Goal: Check status

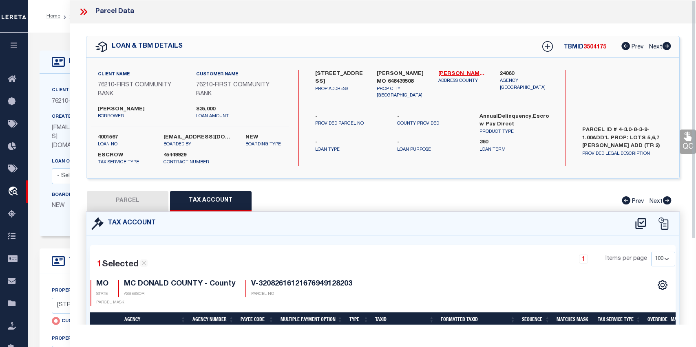
select select "200"
select select "100"
select select "Escrow"
click at [86, 11] on icon at bounding box center [86, 12] width 4 height 7
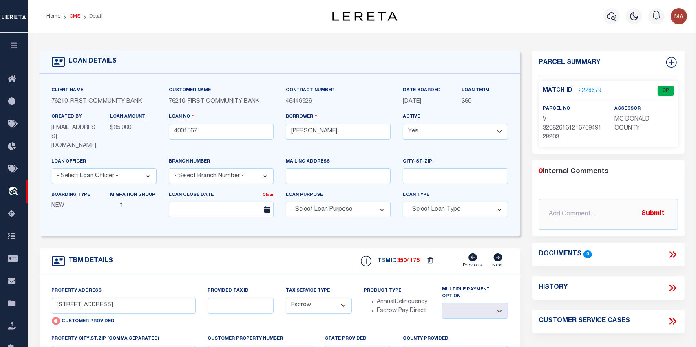
click at [72, 16] on link "OMS" at bounding box center [74, 16] width 11 height 5
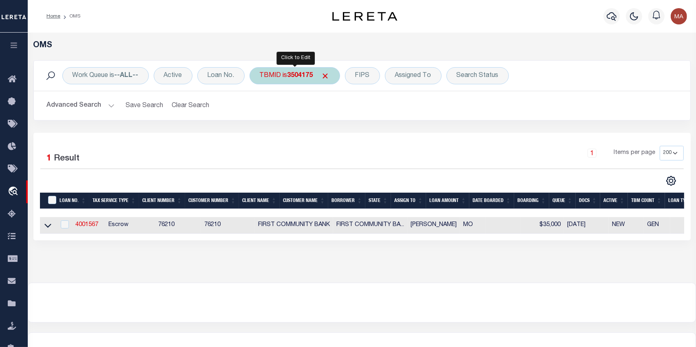
click at [277, 80] on div "TBMID is 3504175" at bounding box center [294, 75] width 90 height 17
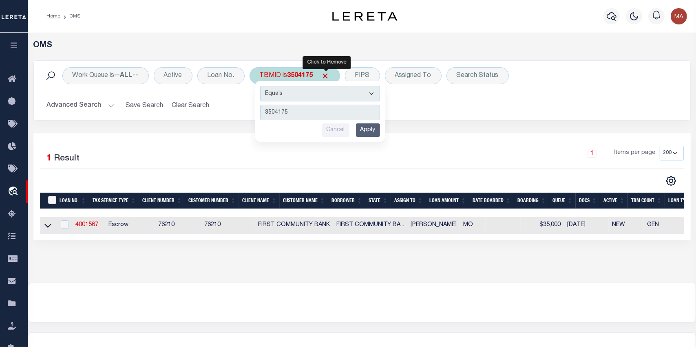
click at [328, 74] on span "Click to Remove" at bounding box center [325, 76] width 9 height 9
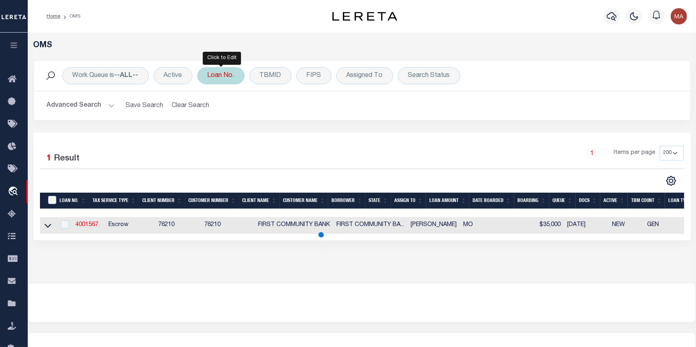
click at [218, 73] on div "Loan No." at bounding box center [220, 75] width 47 height 17
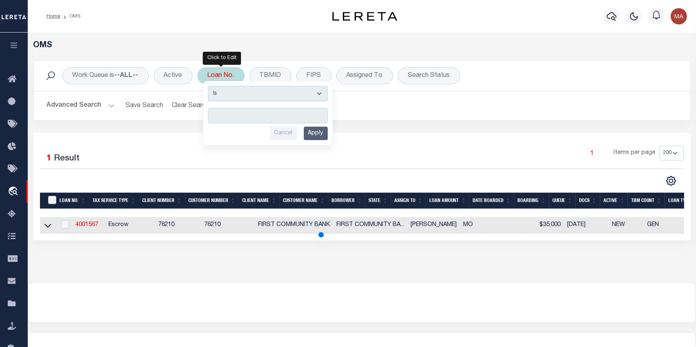
click at [235, 117] on input "text" at bounding box center [268, 115] width 120 height 15
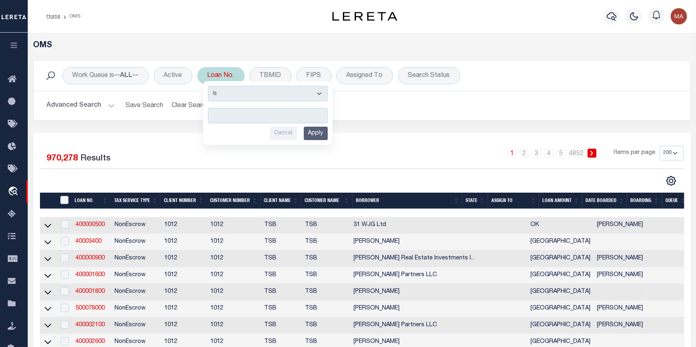
type input "29590L37"
